Goal: Transaction & Acquisition: Purchase product/service

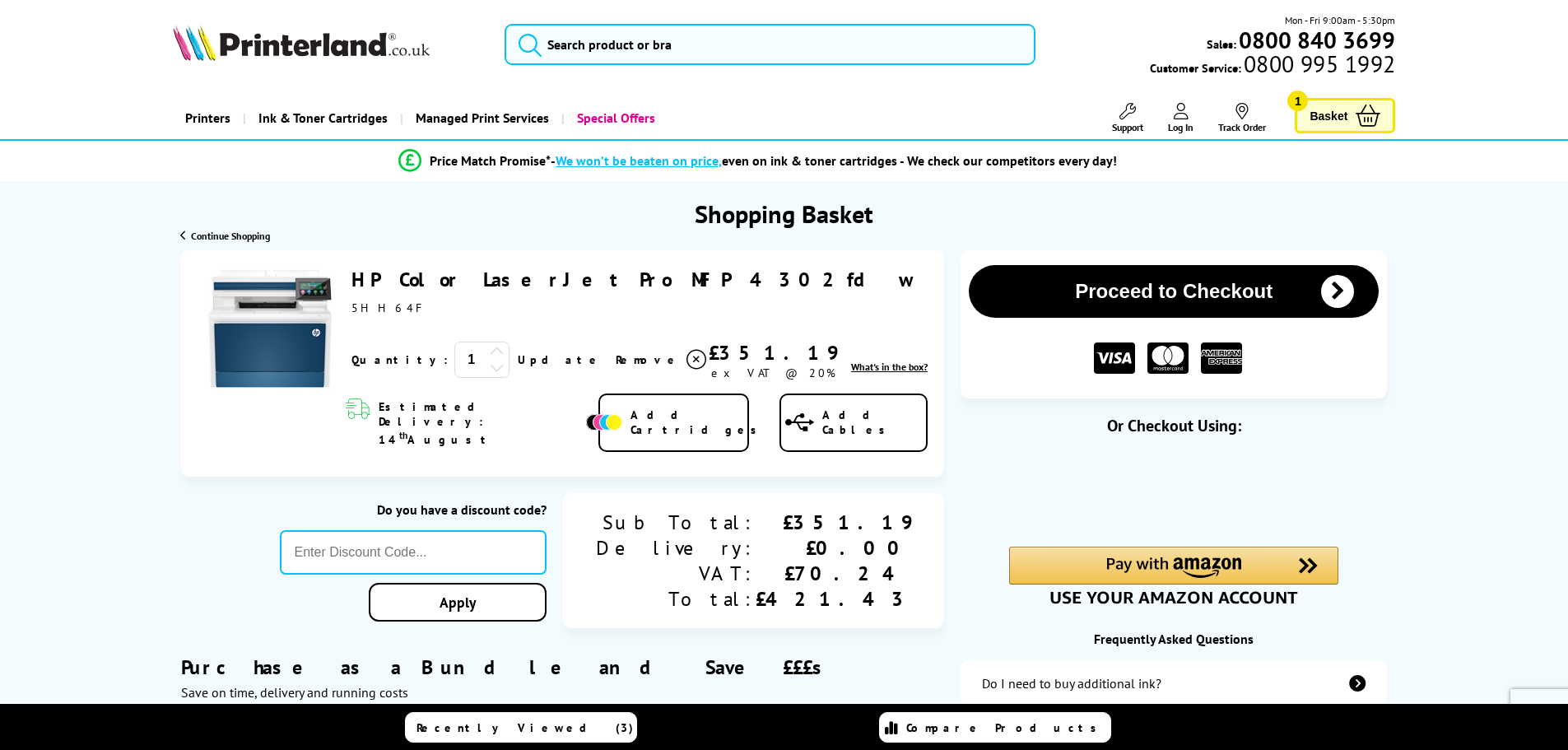
click at [573, 284] on link "HP Color LaserJet Pro MFP 4302fdw" at bounding box center [633, 279] width 562 height 26
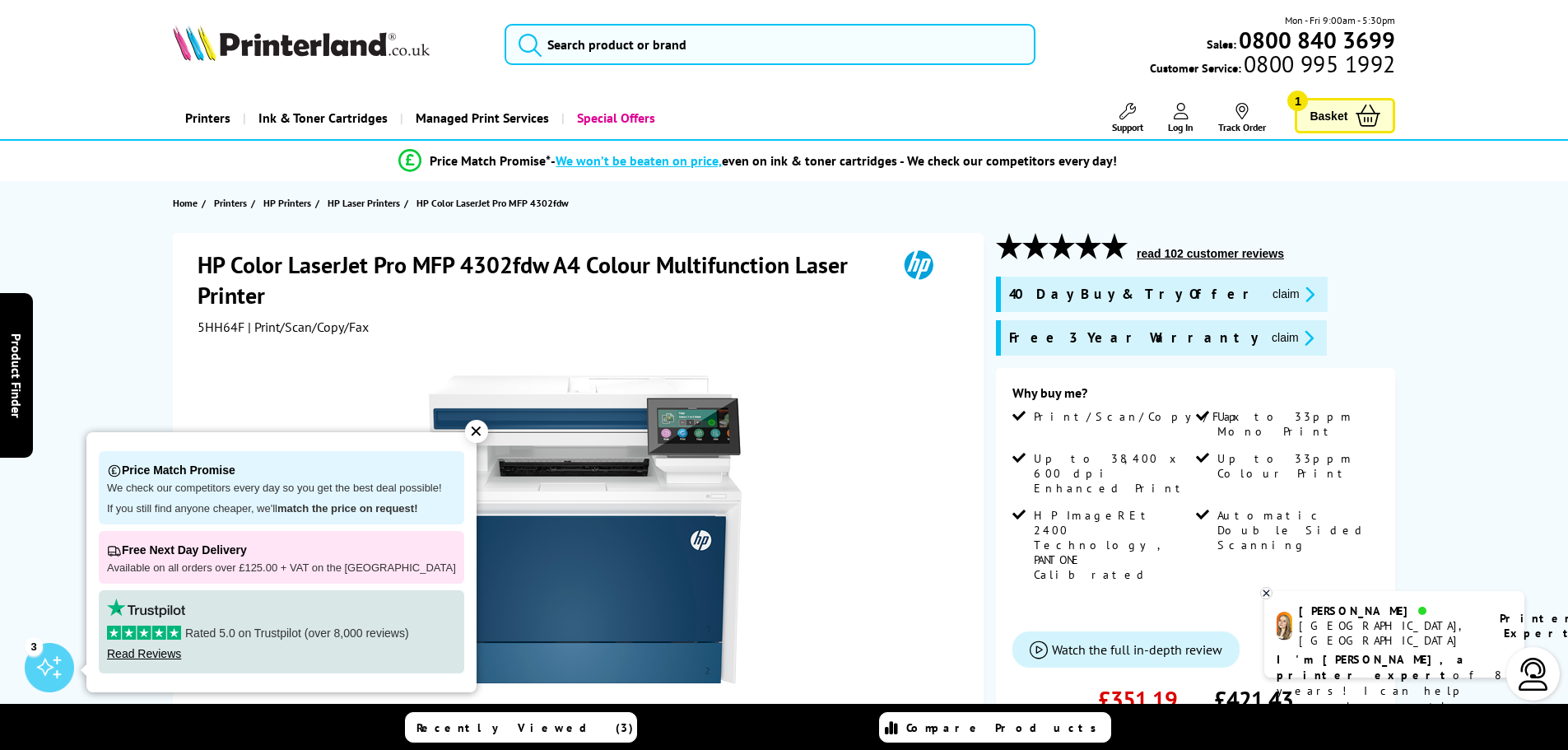
click at [1263, 592] on icon at bounding box center [1266, 592] width 11 height 12
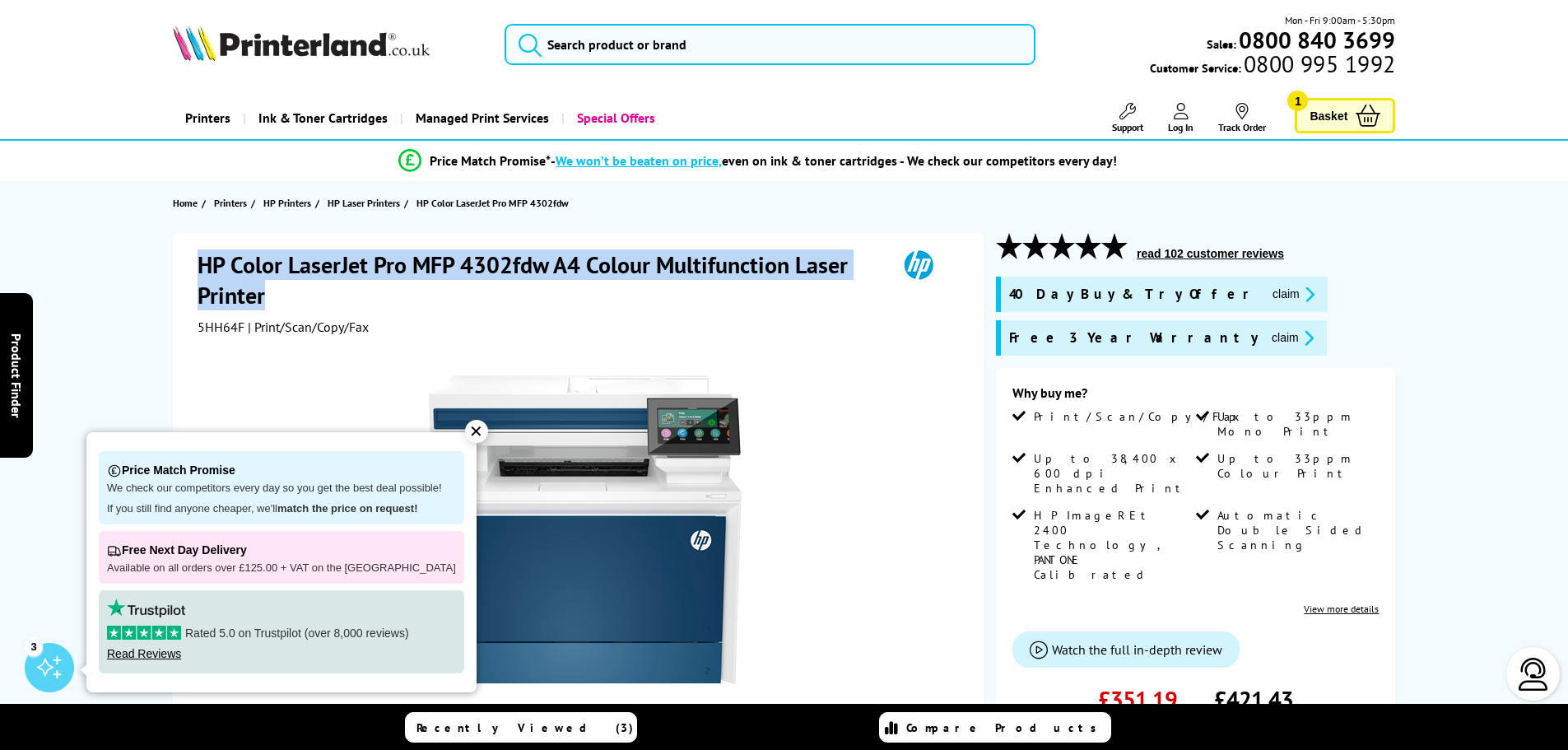
drag, startPoint x: 195, startPoint y: 260, endPoint x: 274, endPoint y: 304, distance: 90.4
click at [274, 304] on div "HP Color LaserJet Pro MFP 4302fdw A4 Colour Multifunction Laser Printer 5HH64F …" at bounding box center [577, 605] width 811 height 744
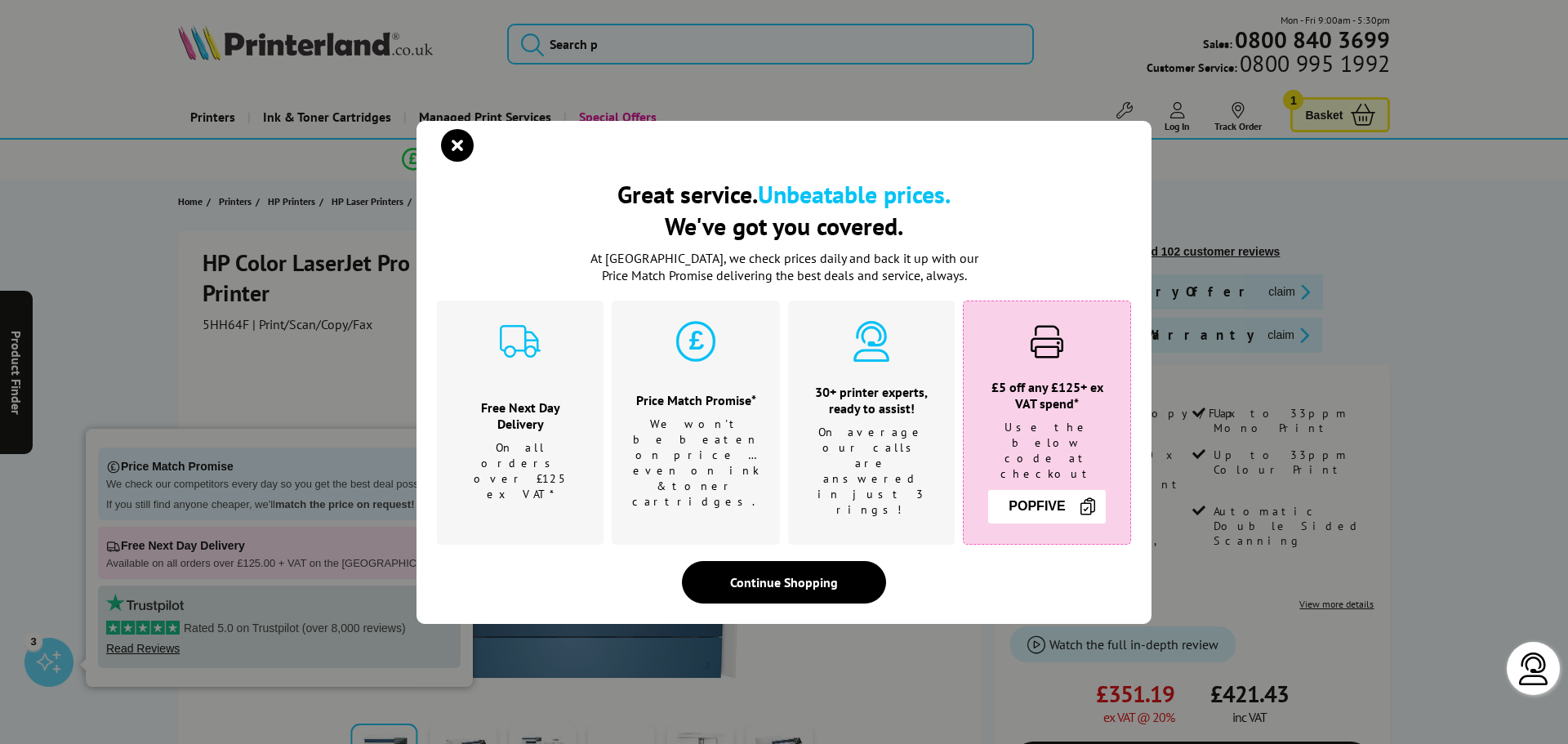
drag, startPoint x: 255, startPoint y: 290, endPoint x: 450, endPoint y: 166, distance: 231.1
click at [450, 162] on icon "close modal" at bounding box center [457, 146] width 33 height 33
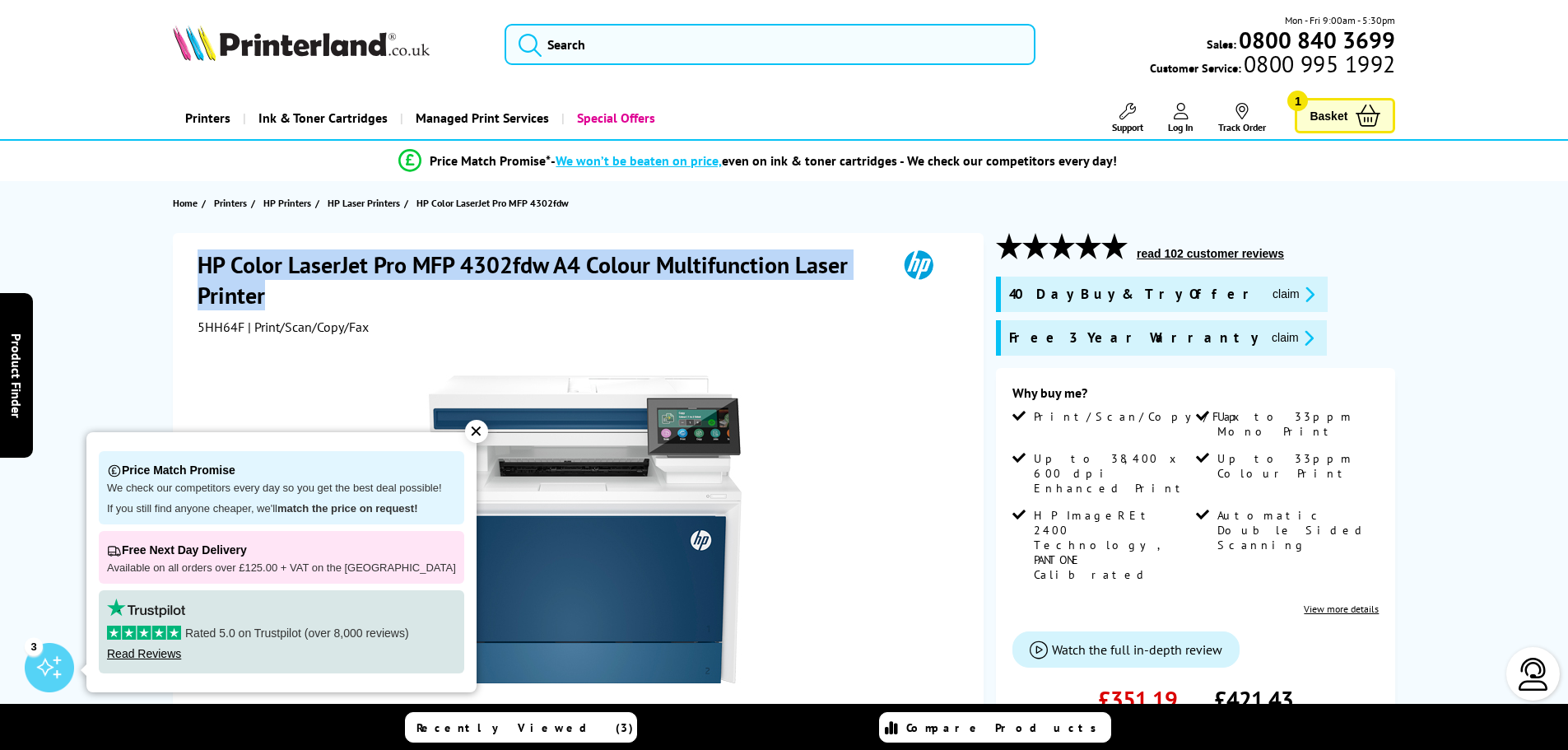
drag, startPoint x: 198, startPoint y: 264, endPoint x: 266, endPoint y: 307, distance: 80.5
click at [266, 307] on h1 "HP Color LaserJet Pro MFP 4302fdw A4 Colour Multifunction Laser Printer" at bounding box center [539, 280] width 683 height 61
copy h1 "HP Color LaserJet Pro MFP 4302fdw A4 Colour Multifunction Laser Printer"
click at [1320, 102] on link "Basket 1" at bounding box center [1344, 116] width 100 height 36
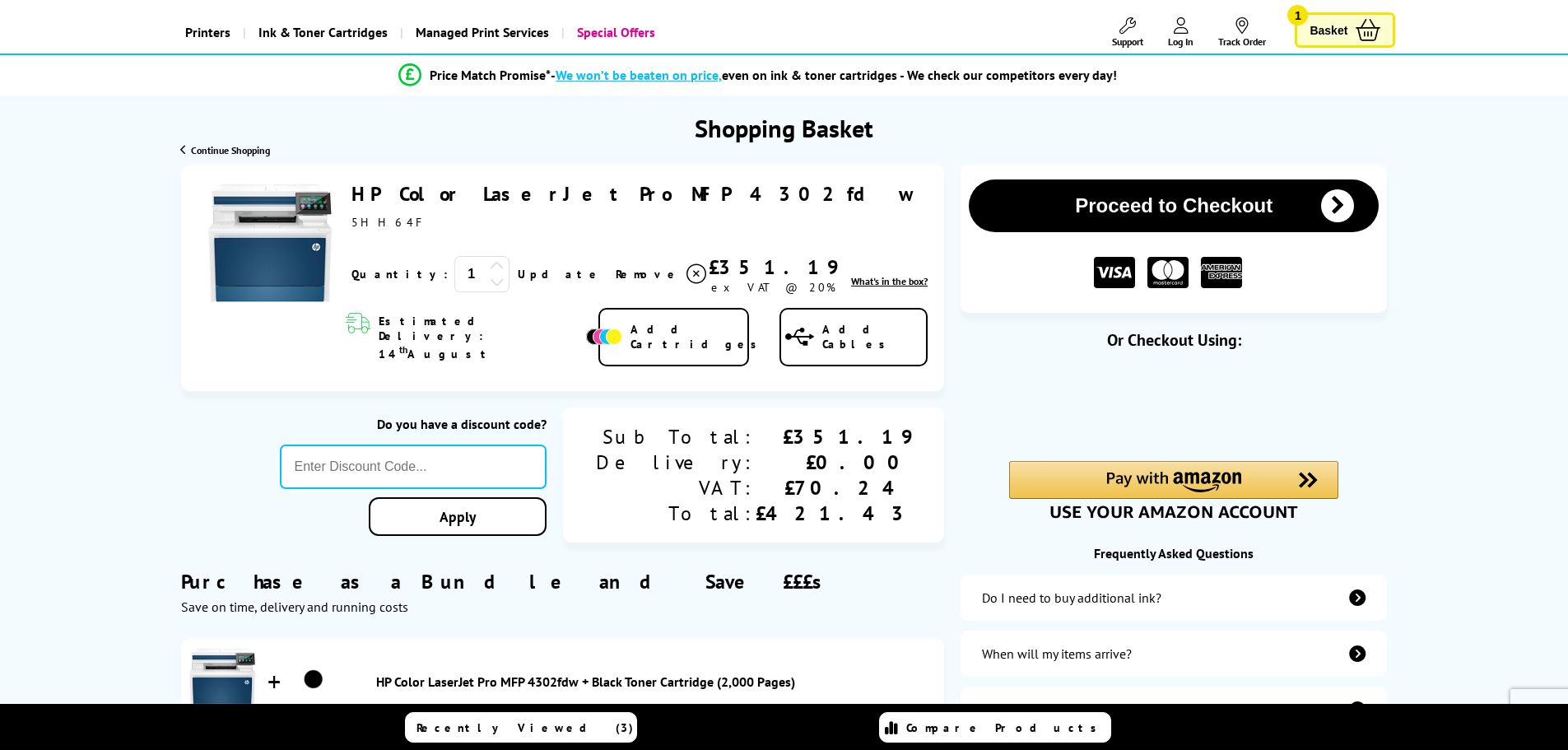
scroll to position [83, 0]
